Goal: Ask a question: Seek information or help from site administrators or community

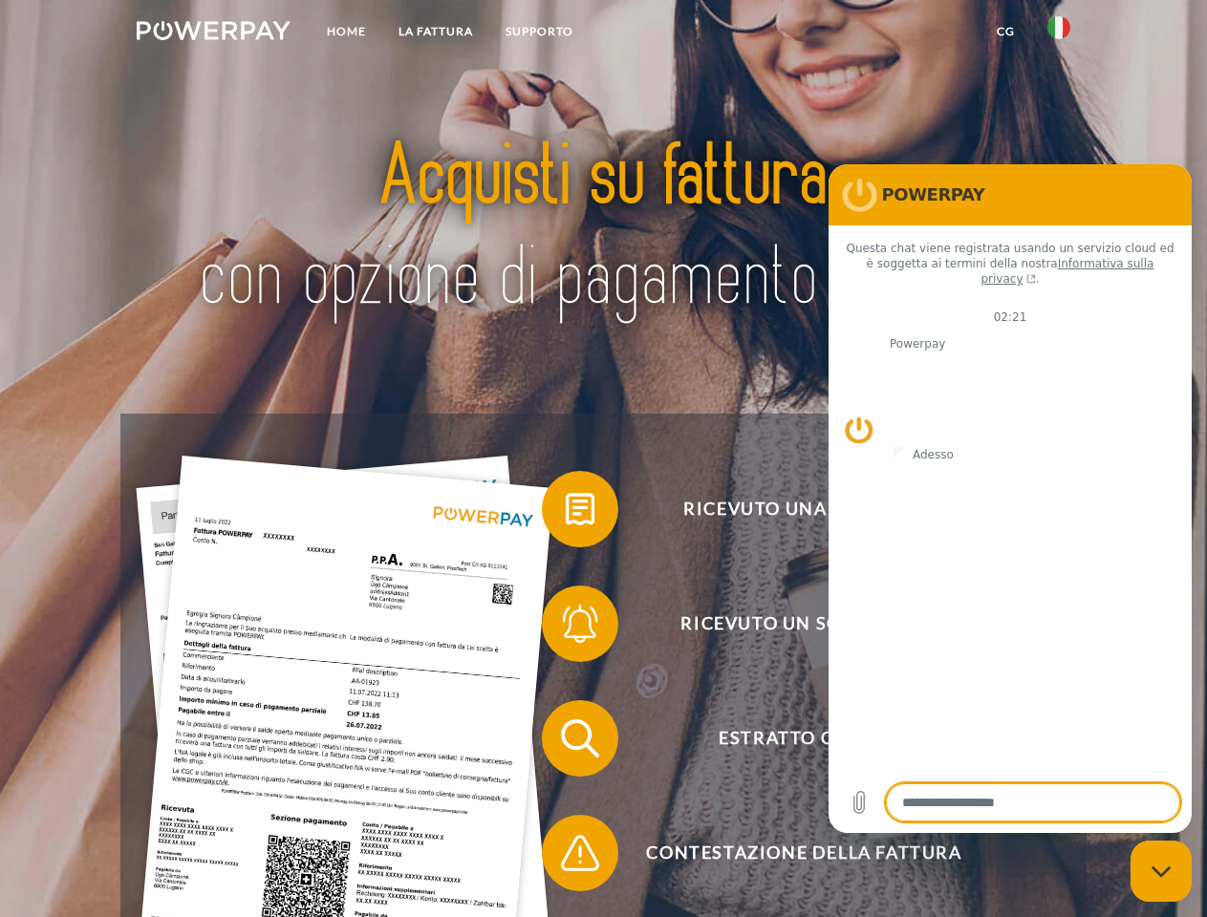
click at [213, 33] on img at bounding box center [214, 30] width 154 height 19
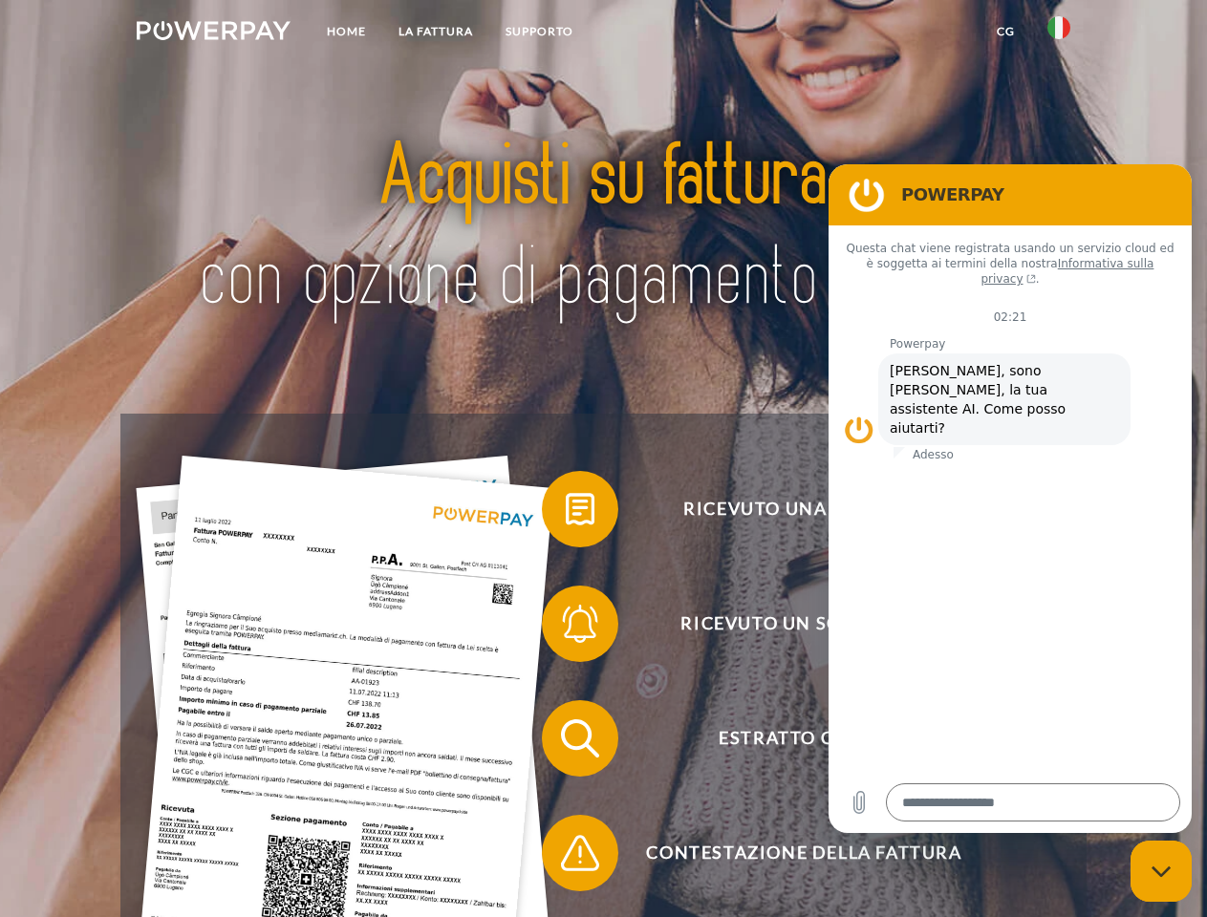
click at [1059, 33] on img at bounding box center [1058, 27] width 23 height 23
click at [1005, 32] on link "CG" at bounding box center [1005, 31] width 51 height 34
click at [566, 513] on span at bounding box center [552, 509] width 96 height 96
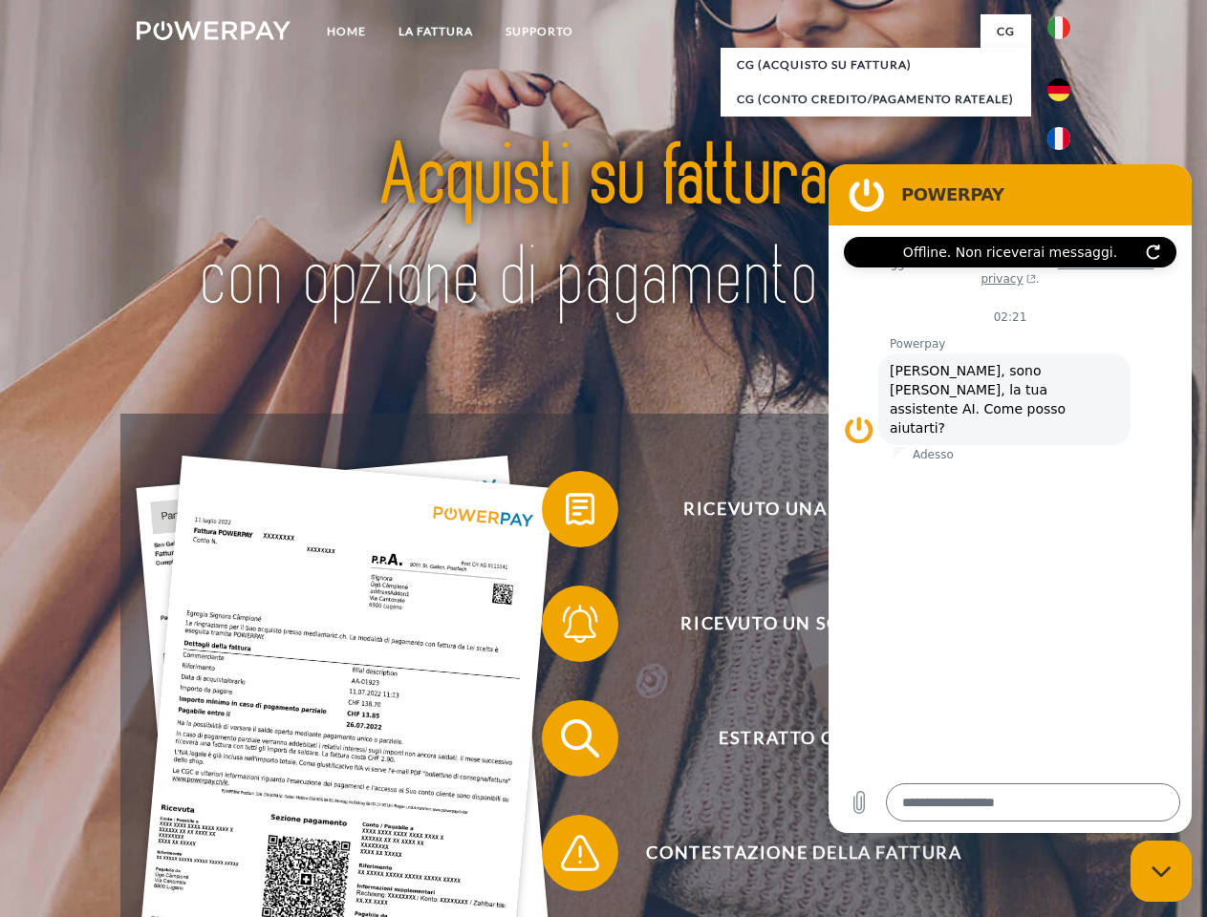
click at [566, 628] on span at bounding box center [552, 624] width 96 height 96
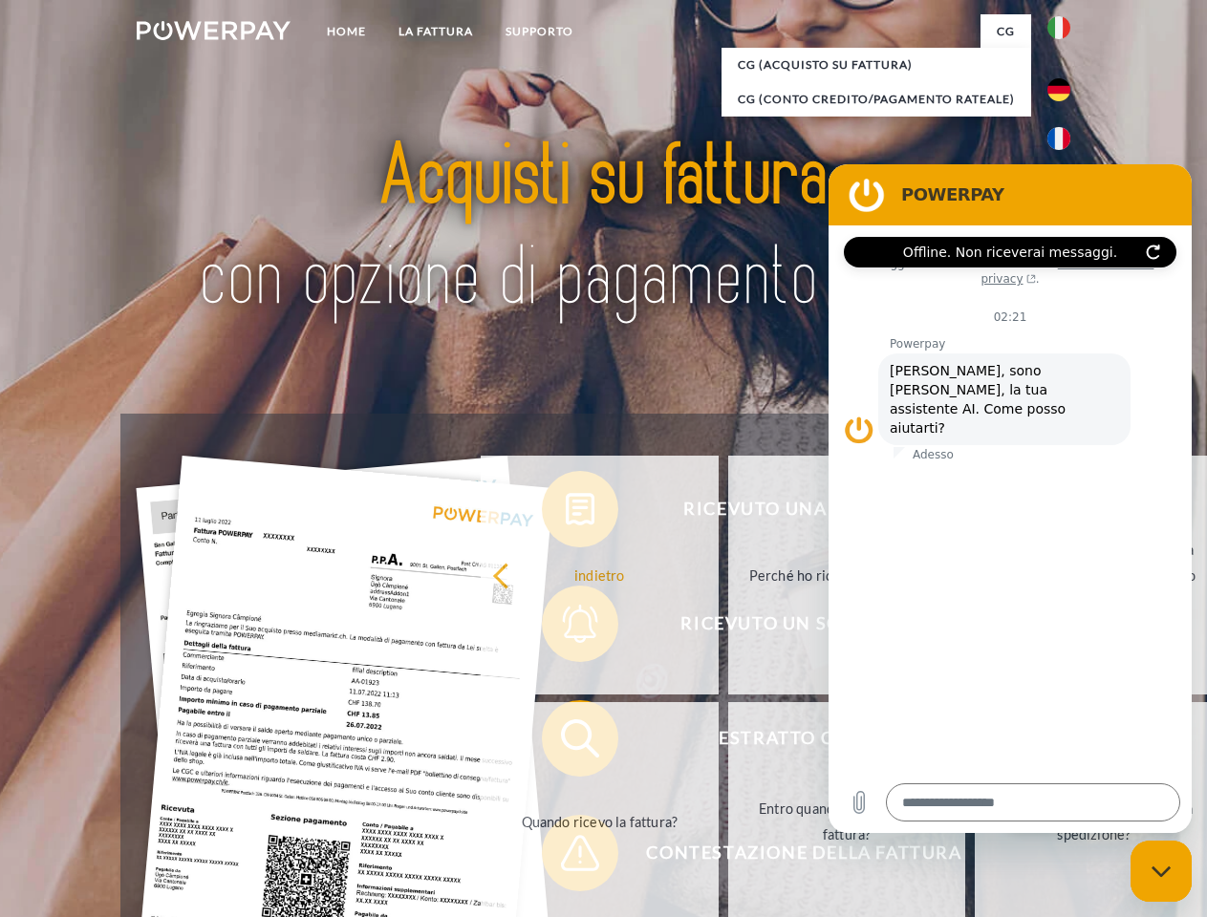
click at [728, 742] on link "Entro quando devo pagare la fattura?" at bounding box center [847, 821] width 238 height 239
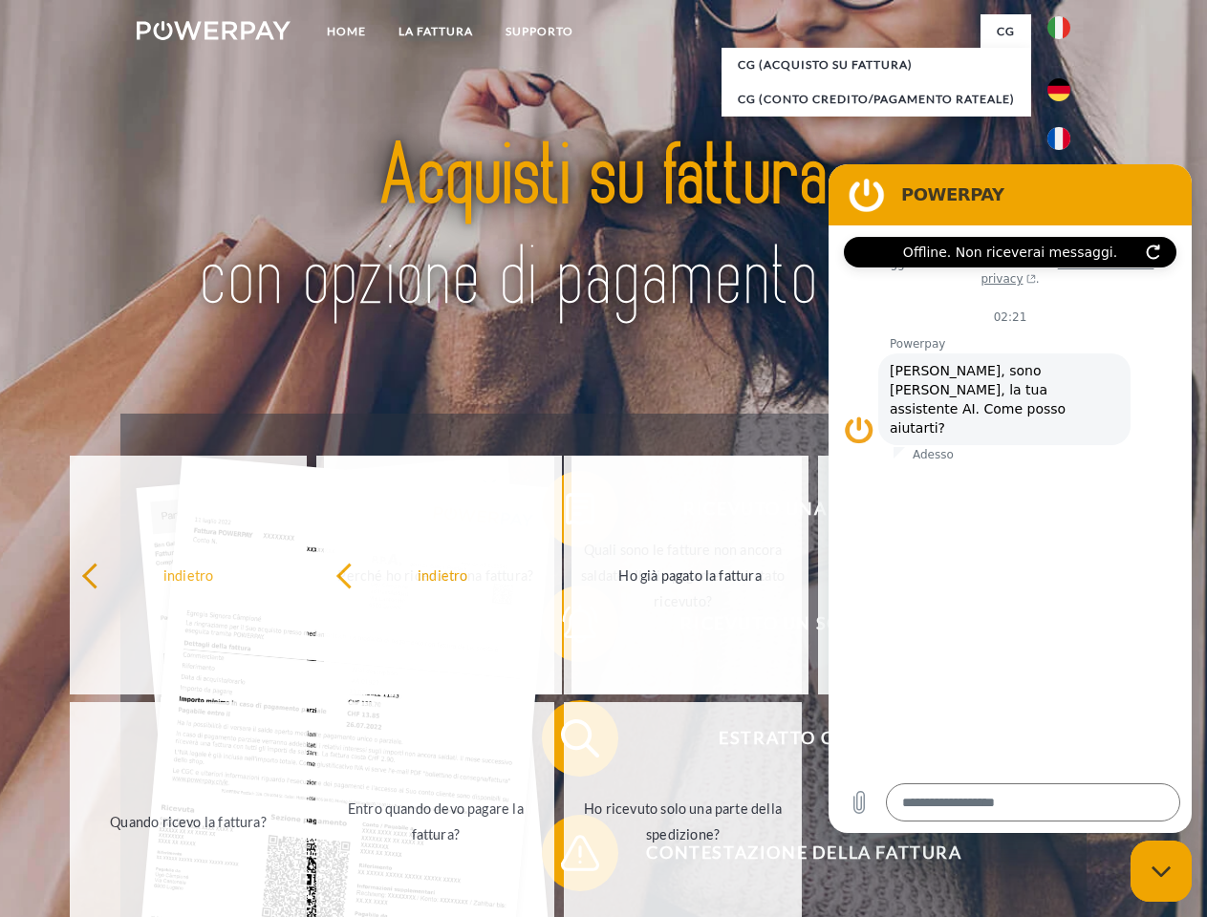
click at [566, 857] on span at bounding box center [552, 853] width 96 height 96
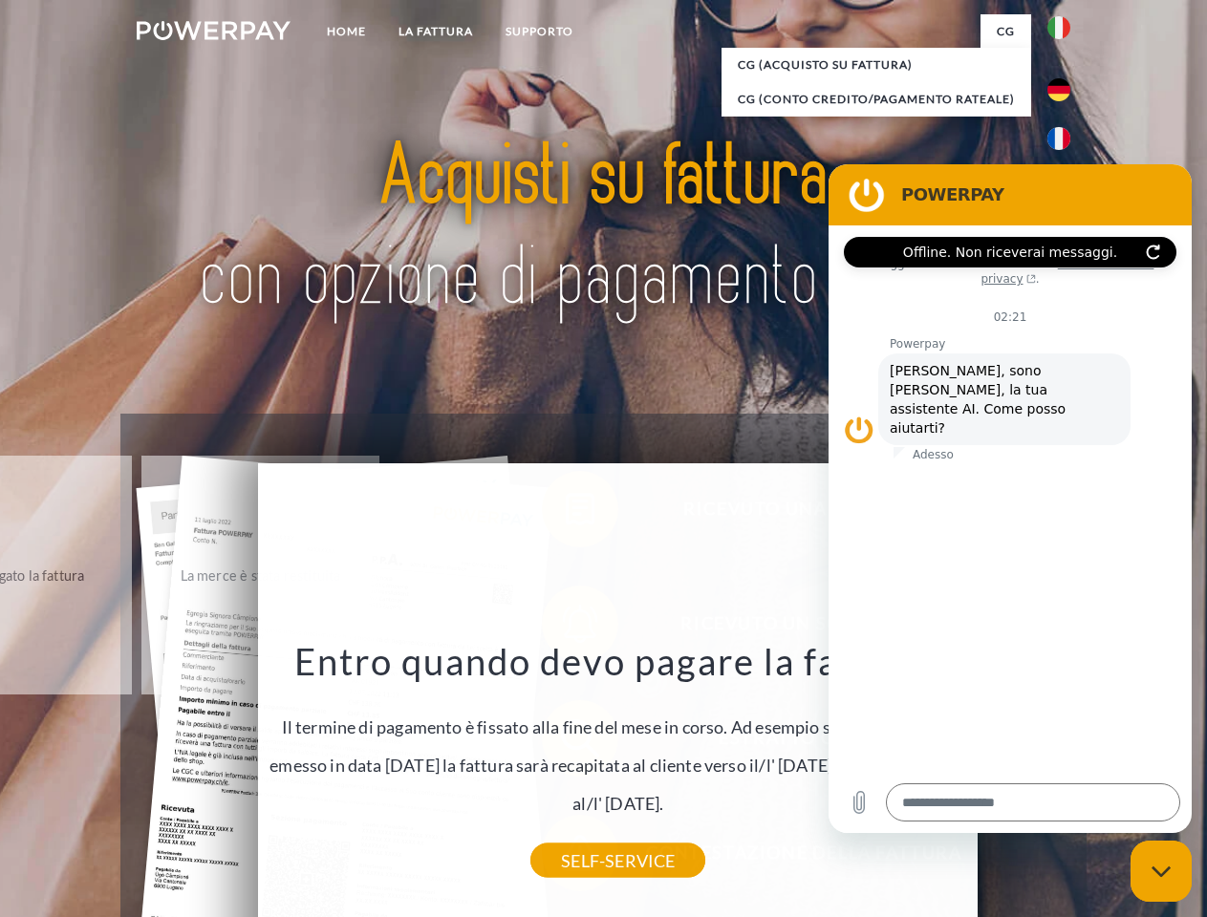
click at [1161, 871] on icon "Chiudi la finestra di messaggistica" at bounding box center [1161, 872] width 20 height 12
type textarea "*"
